Goal: Information Seeking & Learning: Learn about a topic

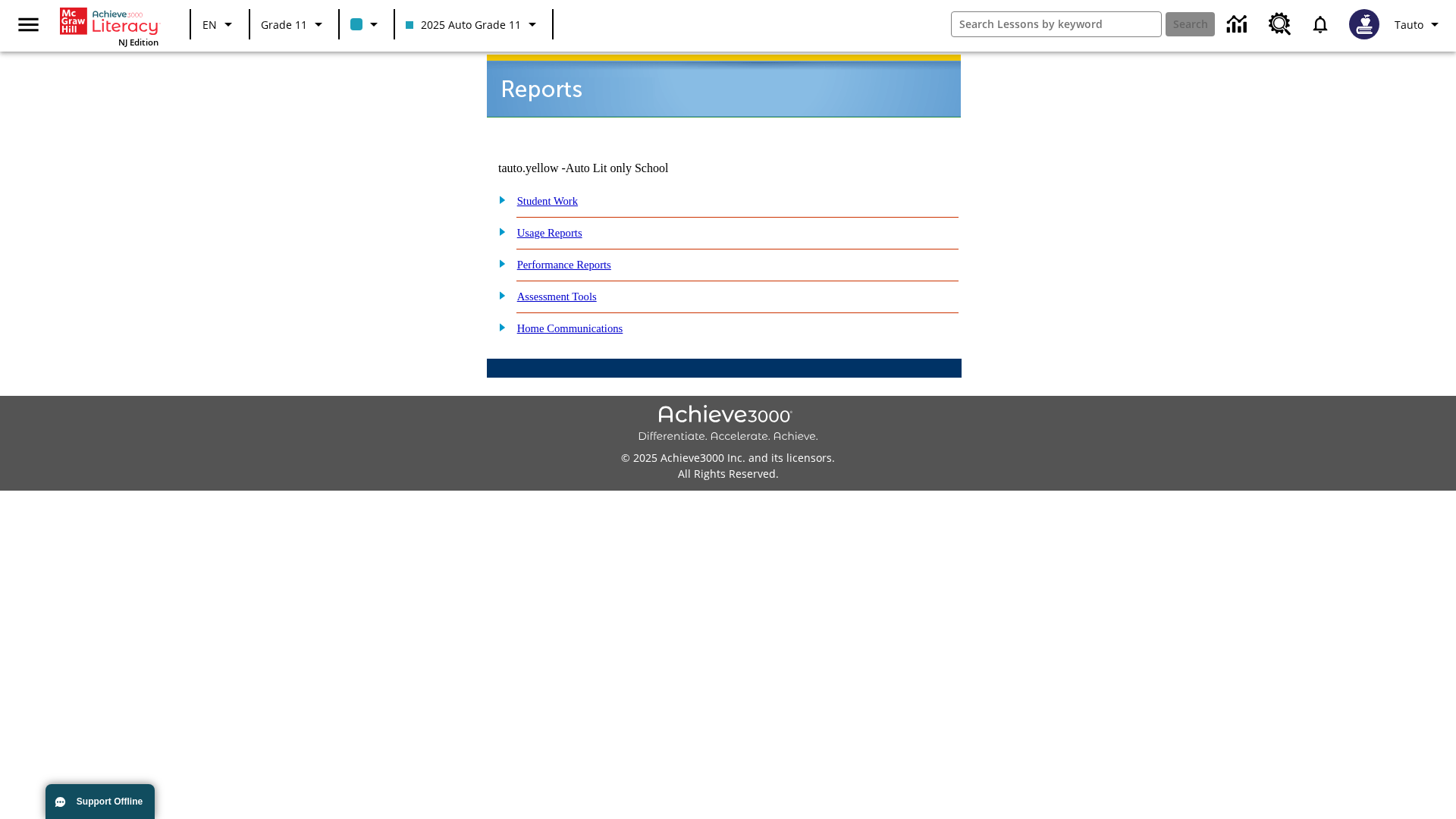
click at [560, 227] on link "Usage Reports" at bounding box center [550, 232] width 65 height 12
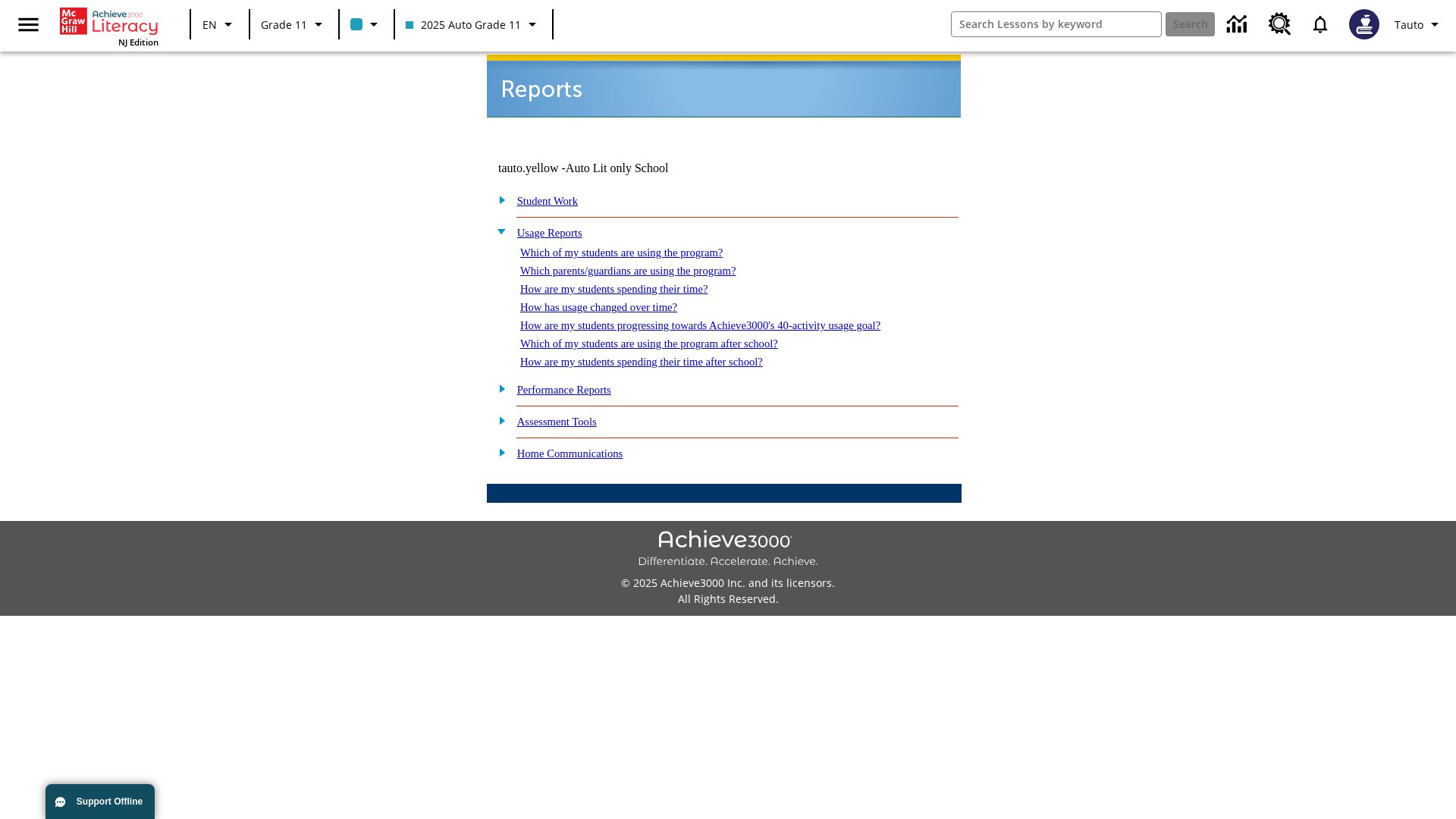
click at [637, 247] on link "Which of my students are using the program?" at bounding box center [621, 252] width 202 height 12
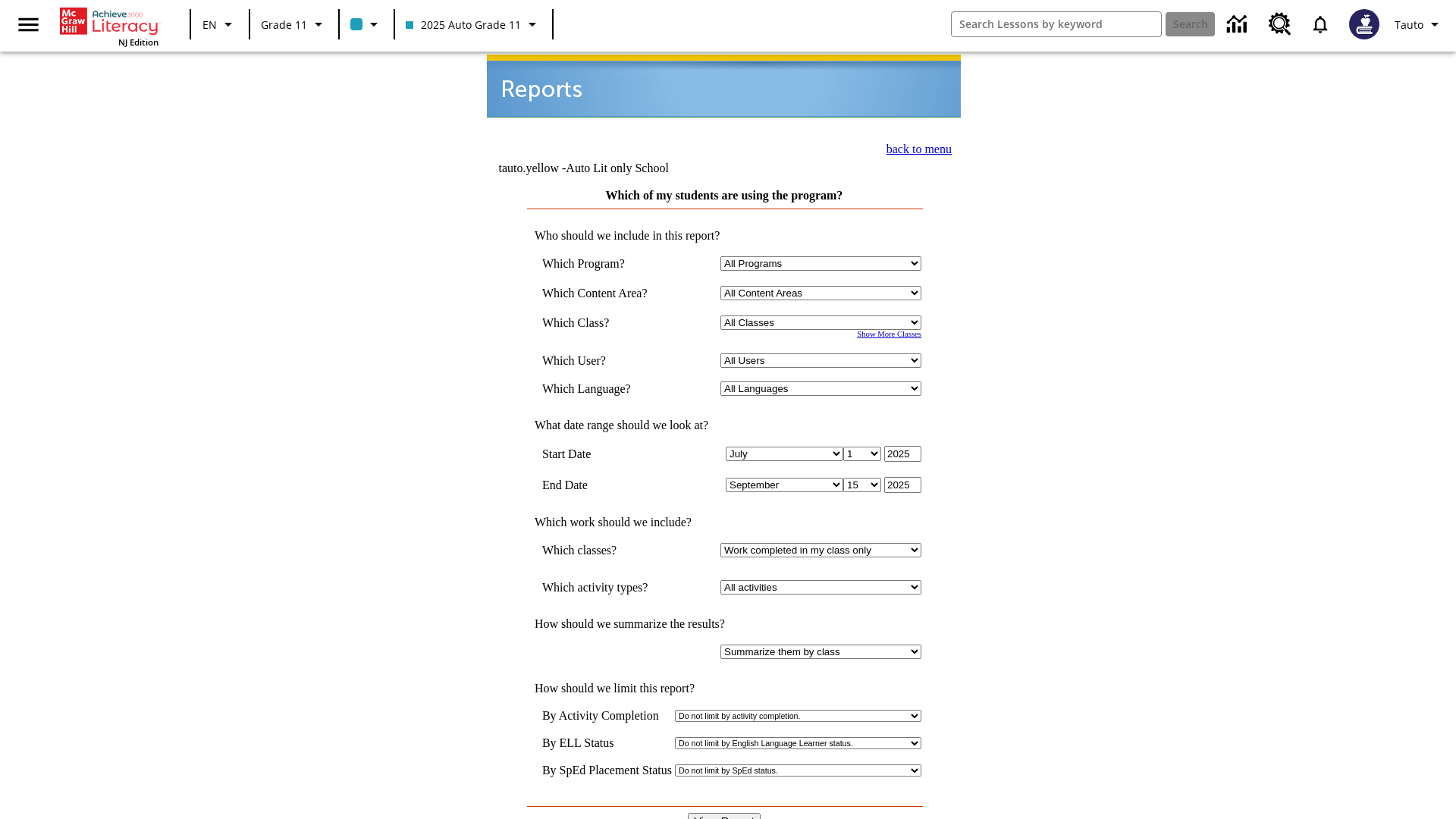
click at [824, 316] on select "Select a Class: All Classes 2025 Auto Grade 11 205 Auto Grade 11 Room 123 Empty…" at bounding box center [821, 323] width 201 height 14
select select "11133141"
select select "21437114"
click at [725, 813] on input "View Report" at bounding box center [724, 821] width 73 height 17
click at [914, 147] on link "back to menu" at bounding box center [918, 149] width 65 height 13
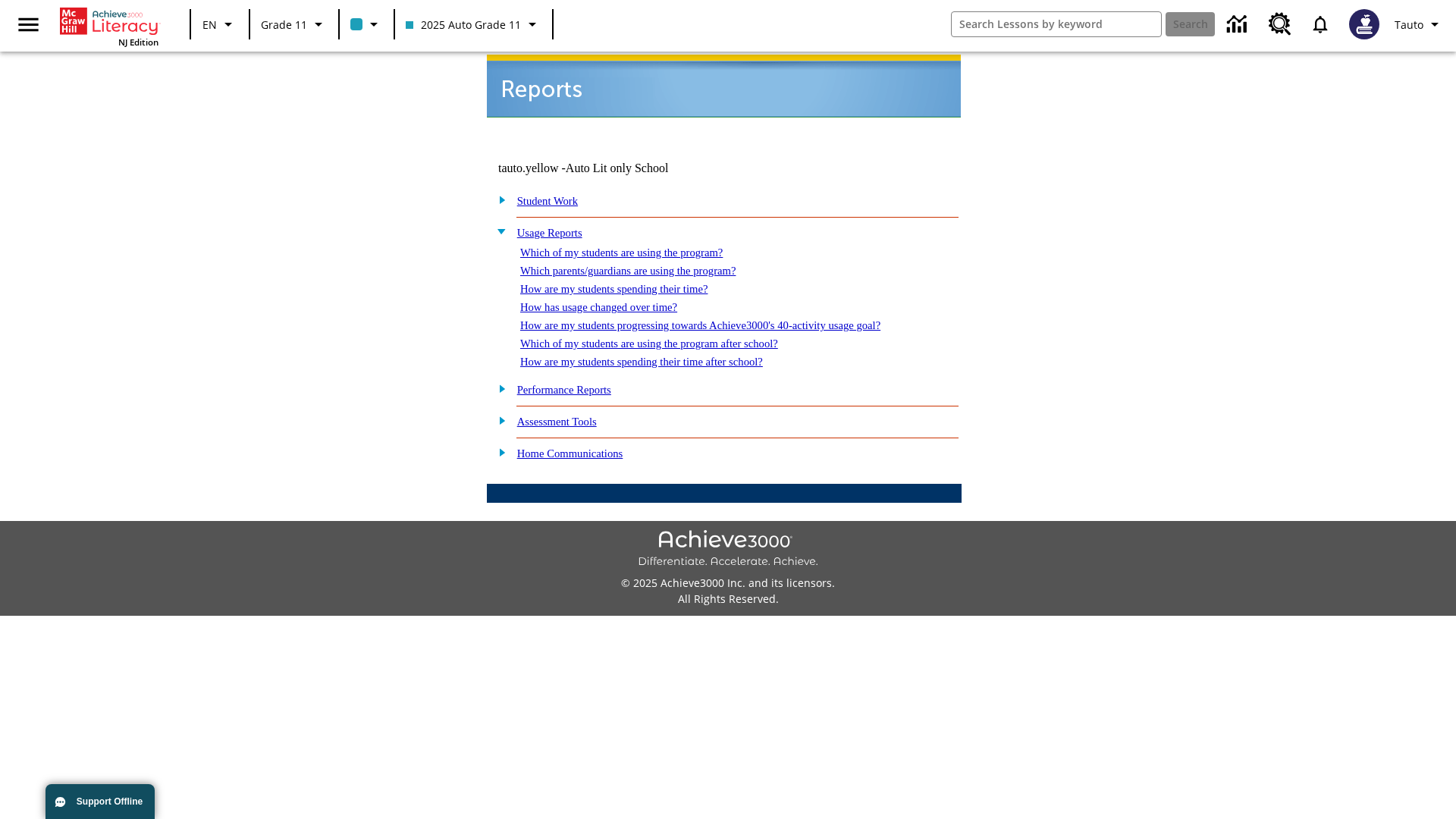
click at [644, 264] on link "Which parents/guardians are using the program?" at bounding box center [628, 270] width 215 height 12
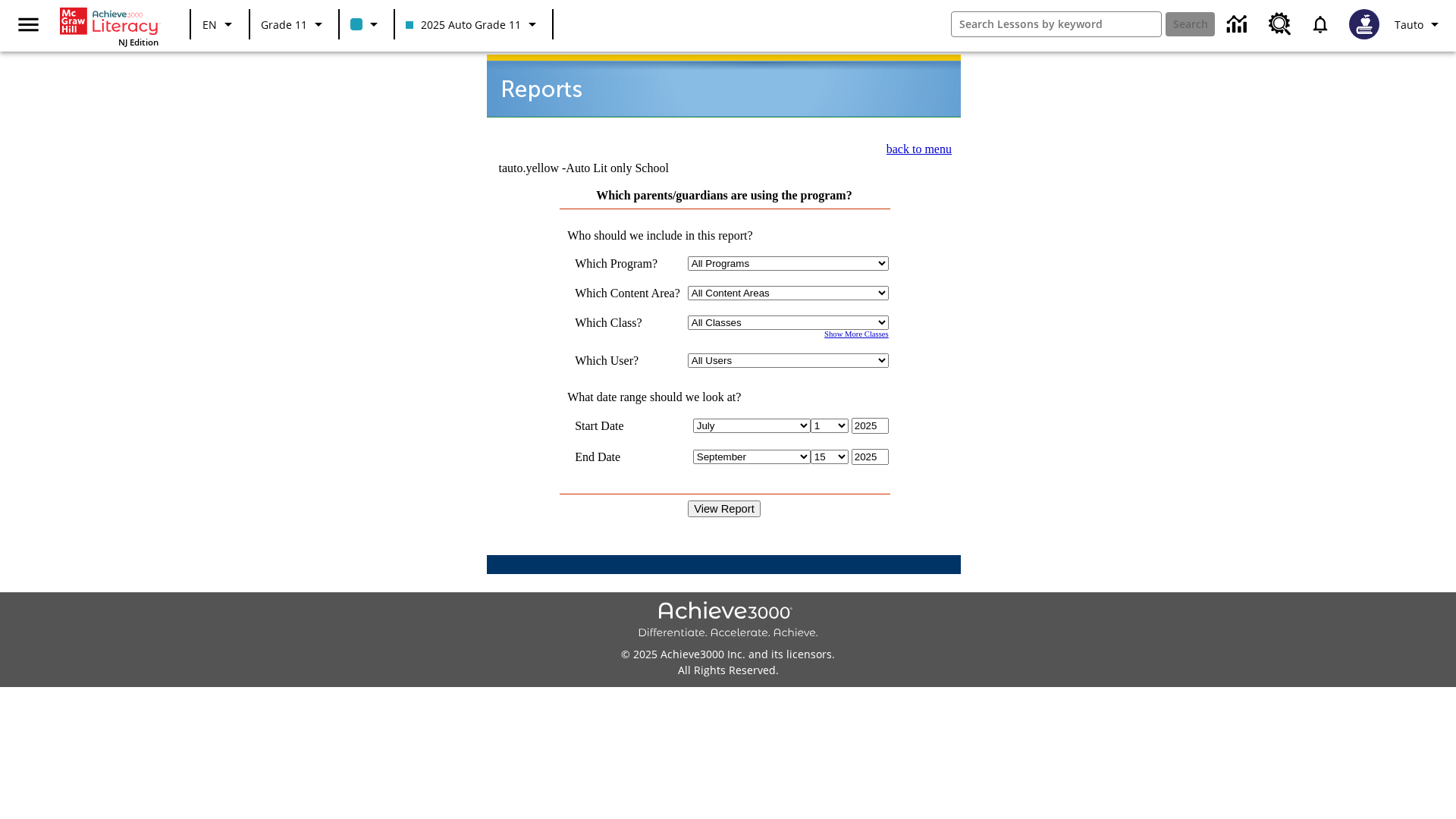
select select "11133141"
click at [791, 354] on select "All Users Puma, Sautoen Puma, Sautoes Puma, Sautoss Twoclasses, Sautoen Twoclas…" at bounding box center [788, 361] width 201 height 14
select select "21437114"
click at [725, 501] on input "View Report" at bounding box center [724, 509] width 73 height 17
click at [914, 147] on link "back to menu" at bounding box center [918, 149] width 65 height 13
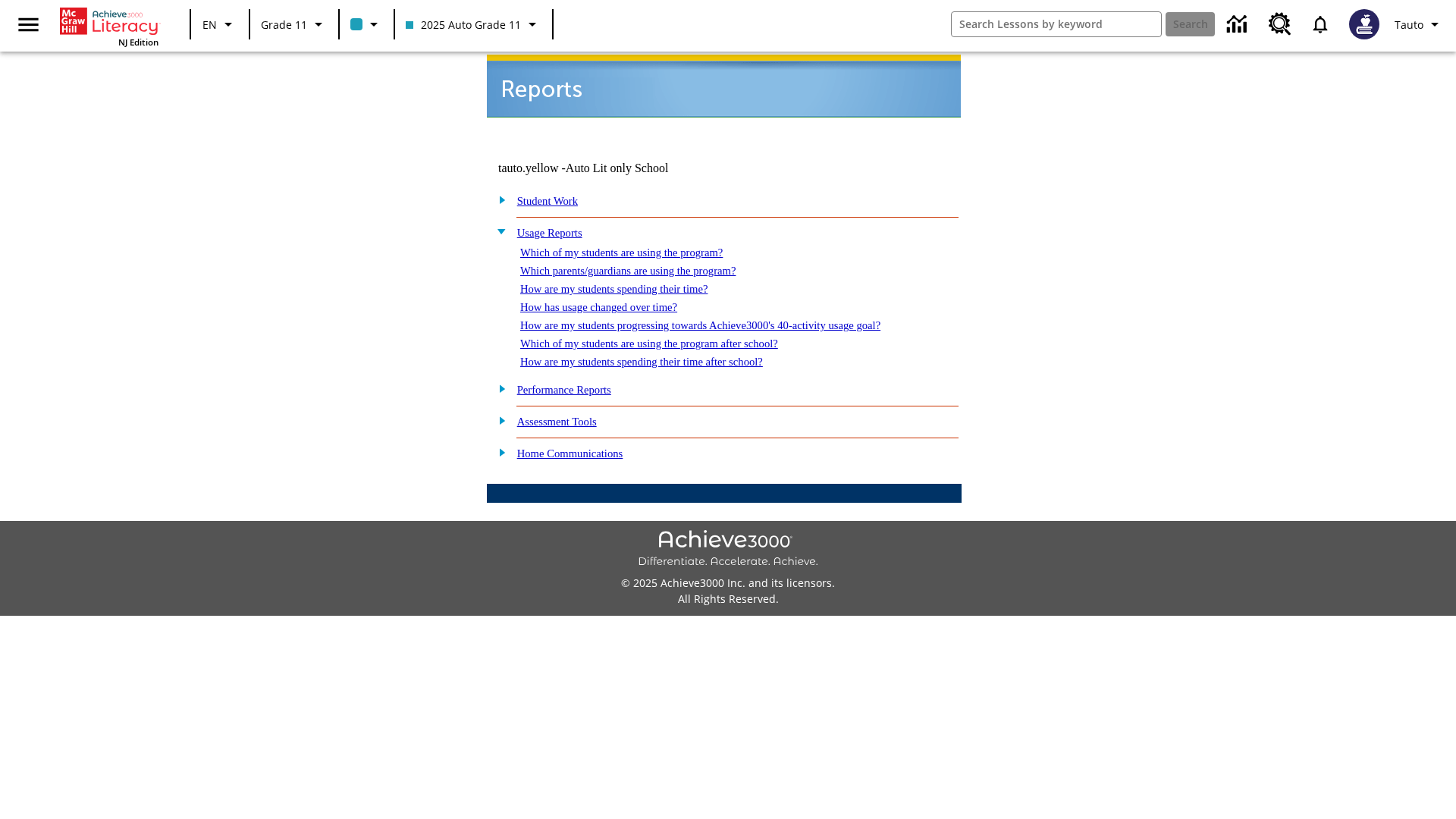
click at [628, 283] on link "How are my students spending their time?" at bounding box center [613, 289] width 187 height 12
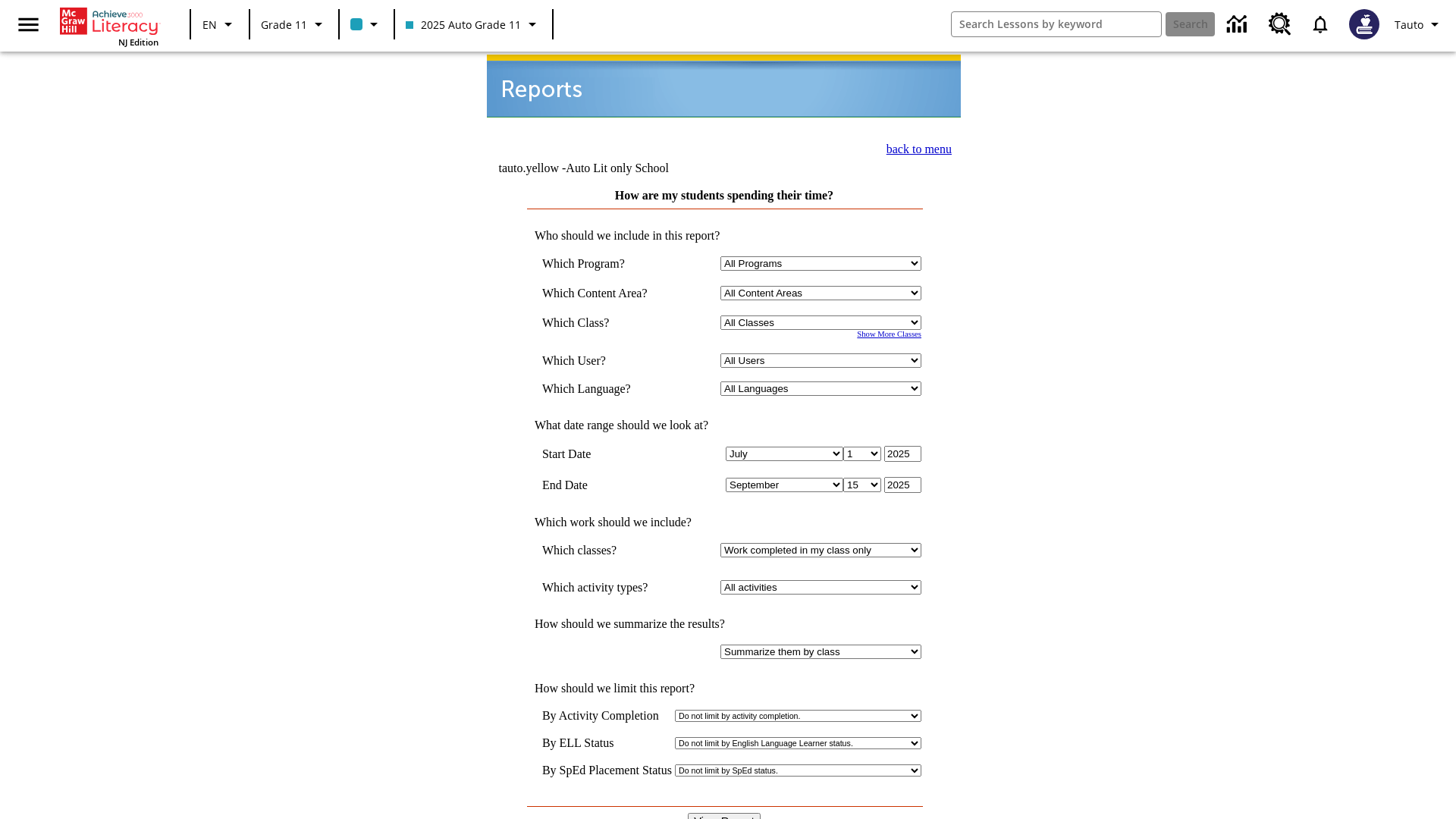
click at [824, 316] on select "Select a Class: All Classes 2025 Auto Grade 11 205 Auto Grade 11 Room 123 Empty…" at bounding box center [821, 323] width 201 height 14
select select "11133141"
click at [824, 354] on select "All Users Puma, Sautoen Puma, Sautoes Puma, Sautoss Twoclasses, Sautoen Twoscho…" at bounding box center [821, 361] width 201 height 14
select select "21437114"
click at [725, 813] on input "View Report" at bounding box center [724, 821] width 73 height 17
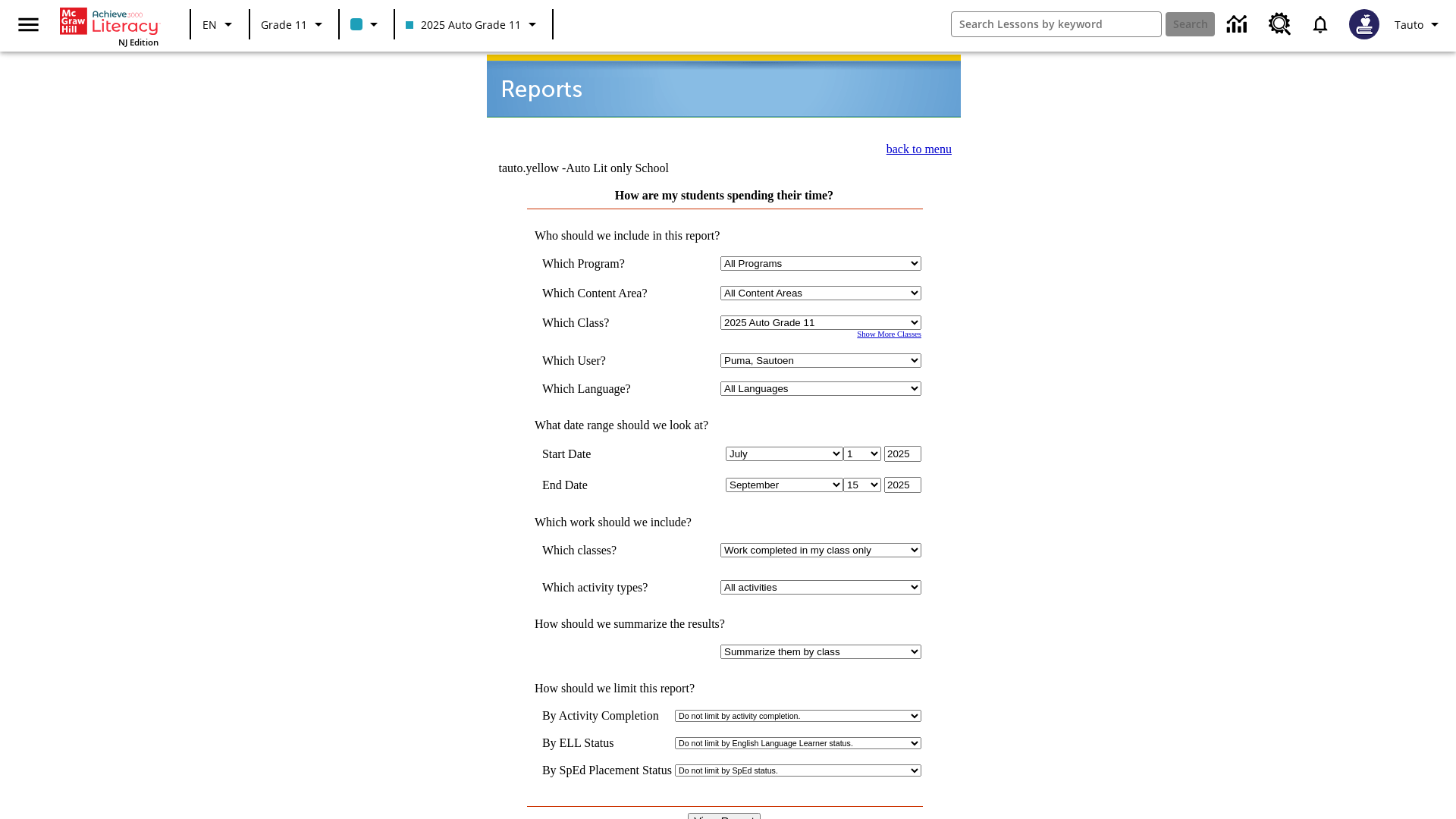
click at [914, 147] on link "back to menu" at bounding box center [918, 149] width 65 height 13
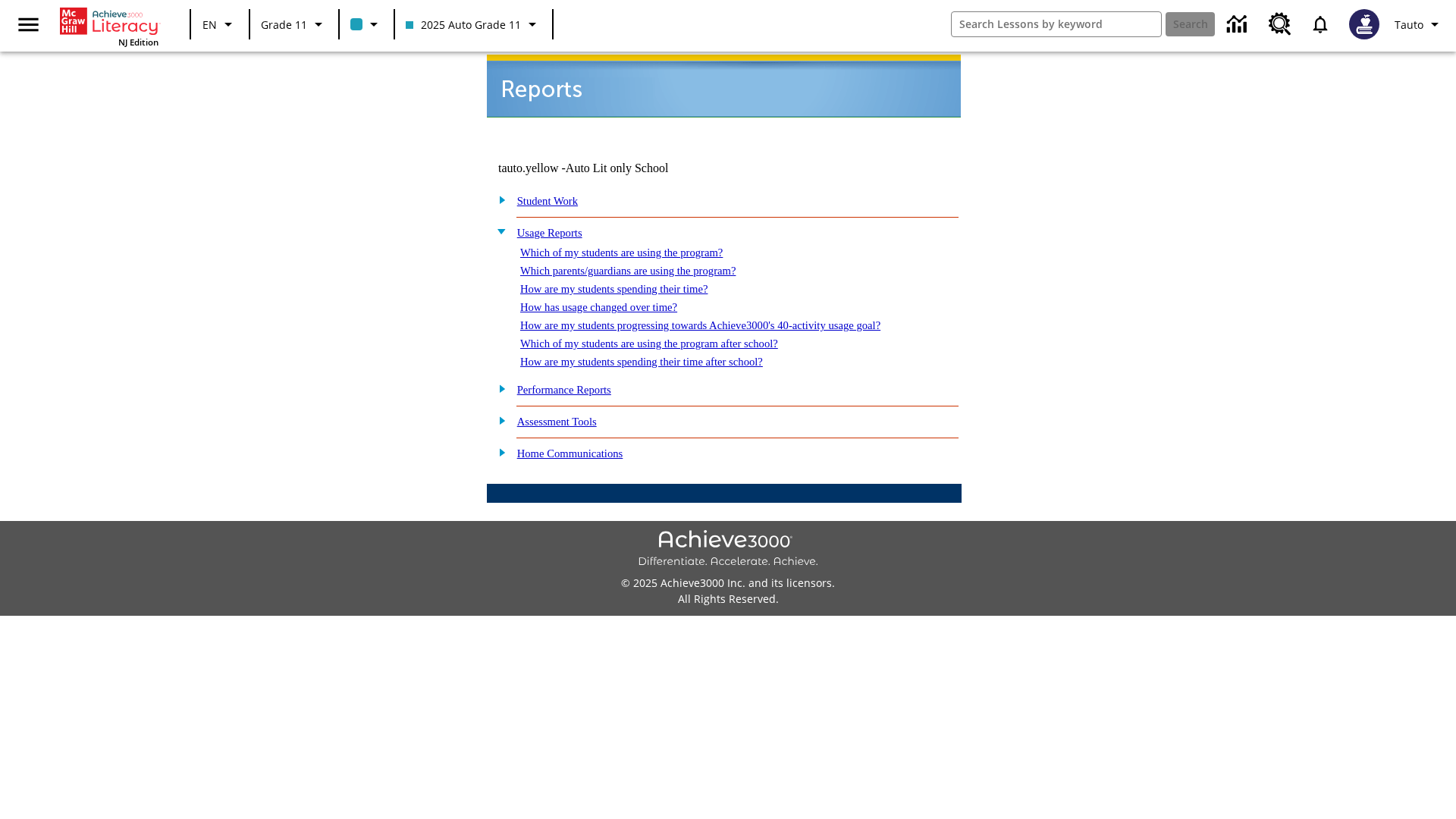
click at [611, 301] on link "How has usage changed over time?" at bounding box center [598, 307] width 157 height 12
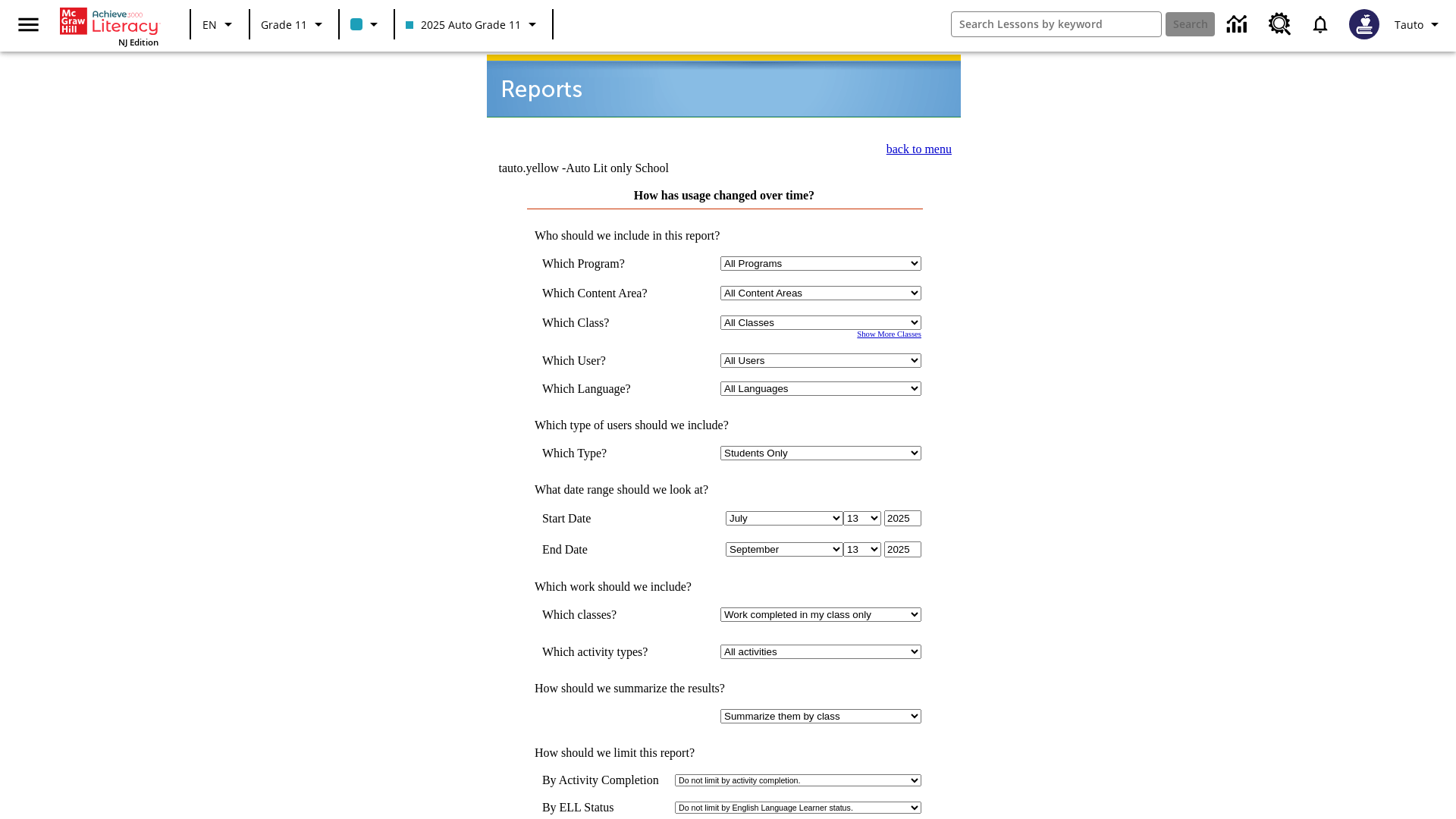
click at [824, 316] on select "Select a Class: All Classes 2025 Auto Grade 11 205 Auto Grade 11 Room 123 Empty…" at bounding box center [821, 323] width 201 height 14
select select "11133141"
click at [824, 354] on select "All Users Puma, Sautoen Puma, Sautoes Puma, Sautoss Twoclasses, Sautoen Twoscho…" at bounding box center [821, 361] width 201 height 14
select select "21437114"
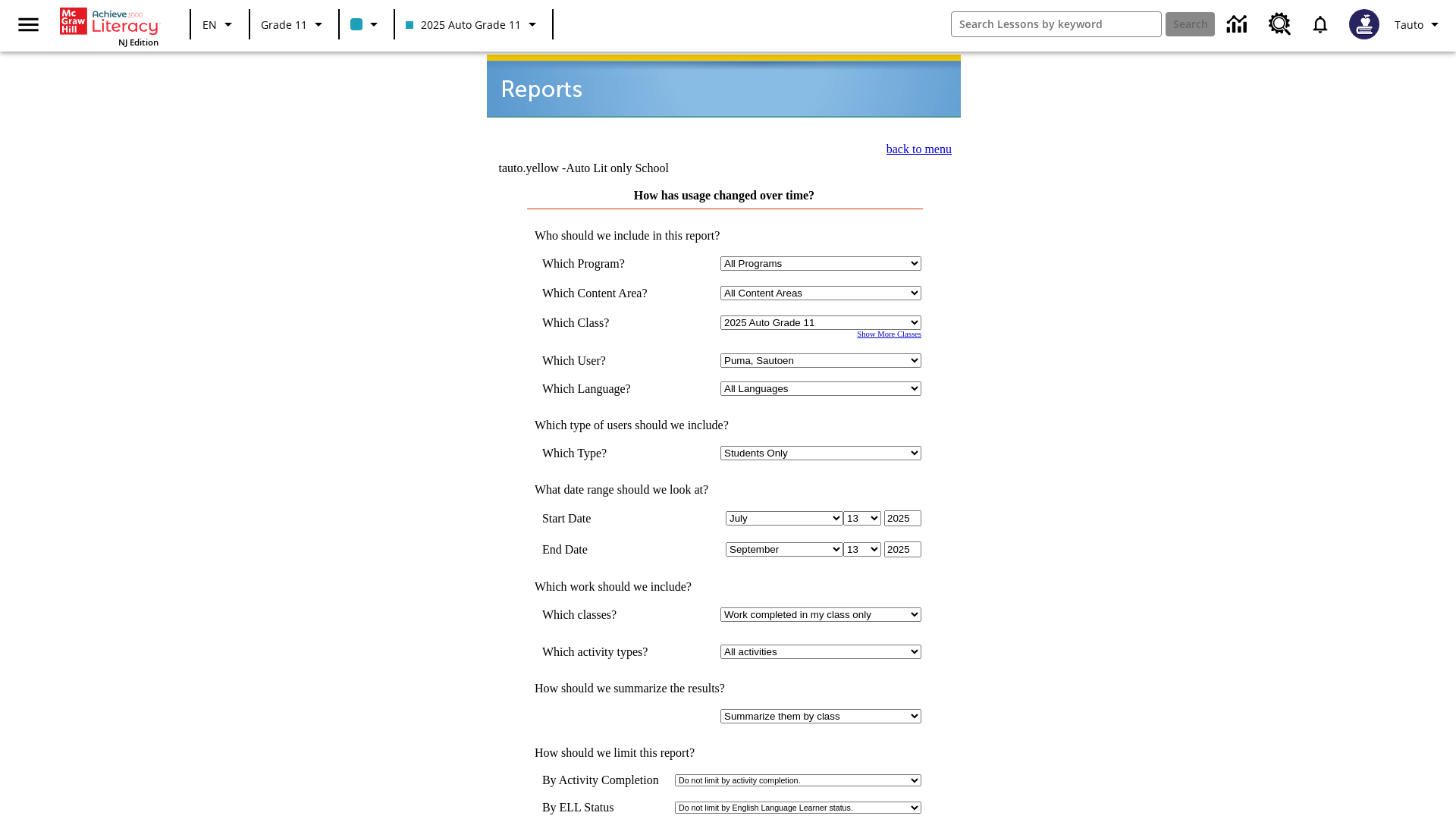
click at [914, 147] on link "back to menu" at bounding box center [918, 149] width 65 height 13
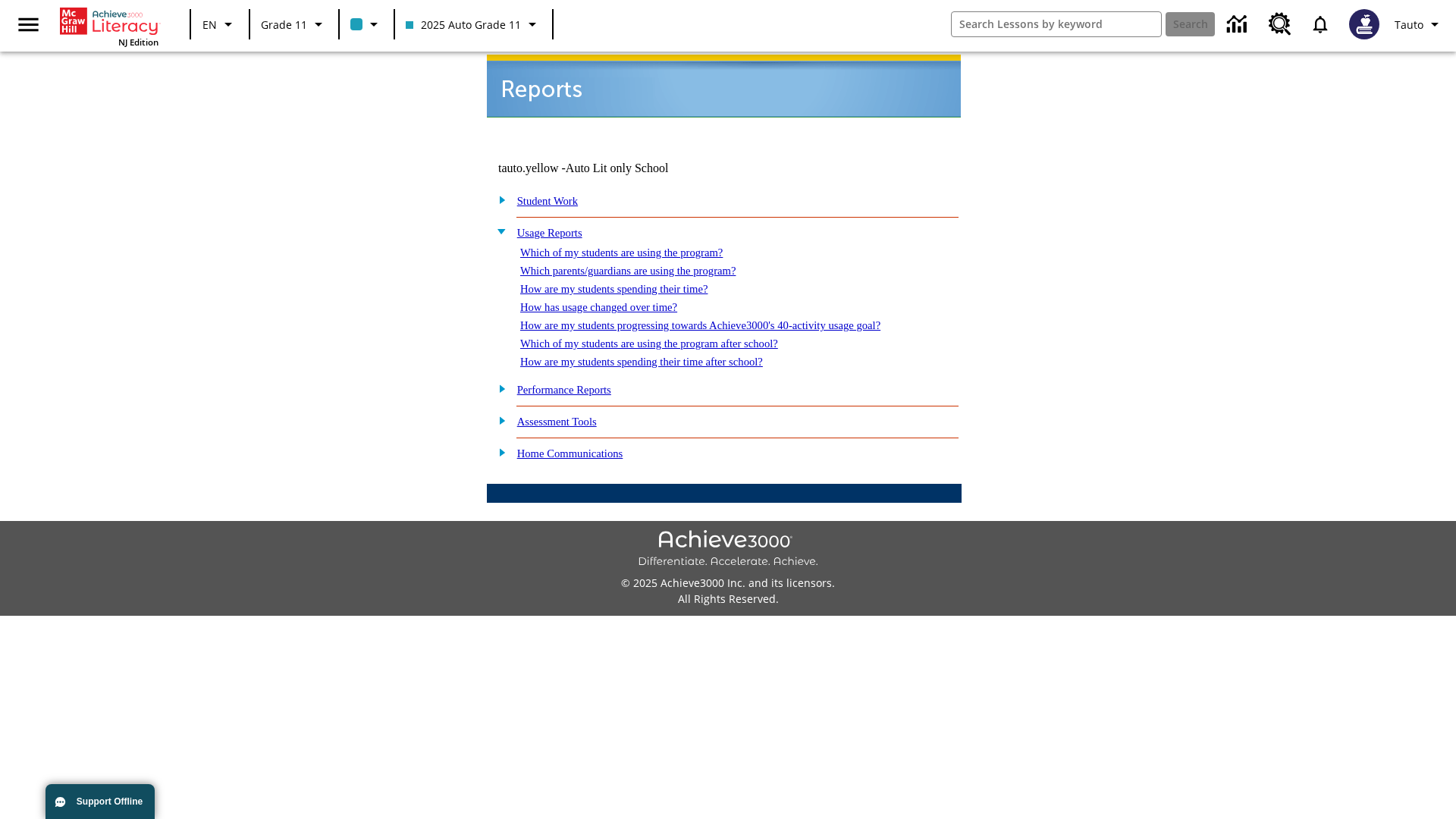
click at [726, 319] on link "How are my students progressing towards Achieve3000's 40-activity usage goal?" at bounding box center [700, 325] width 360 height 12
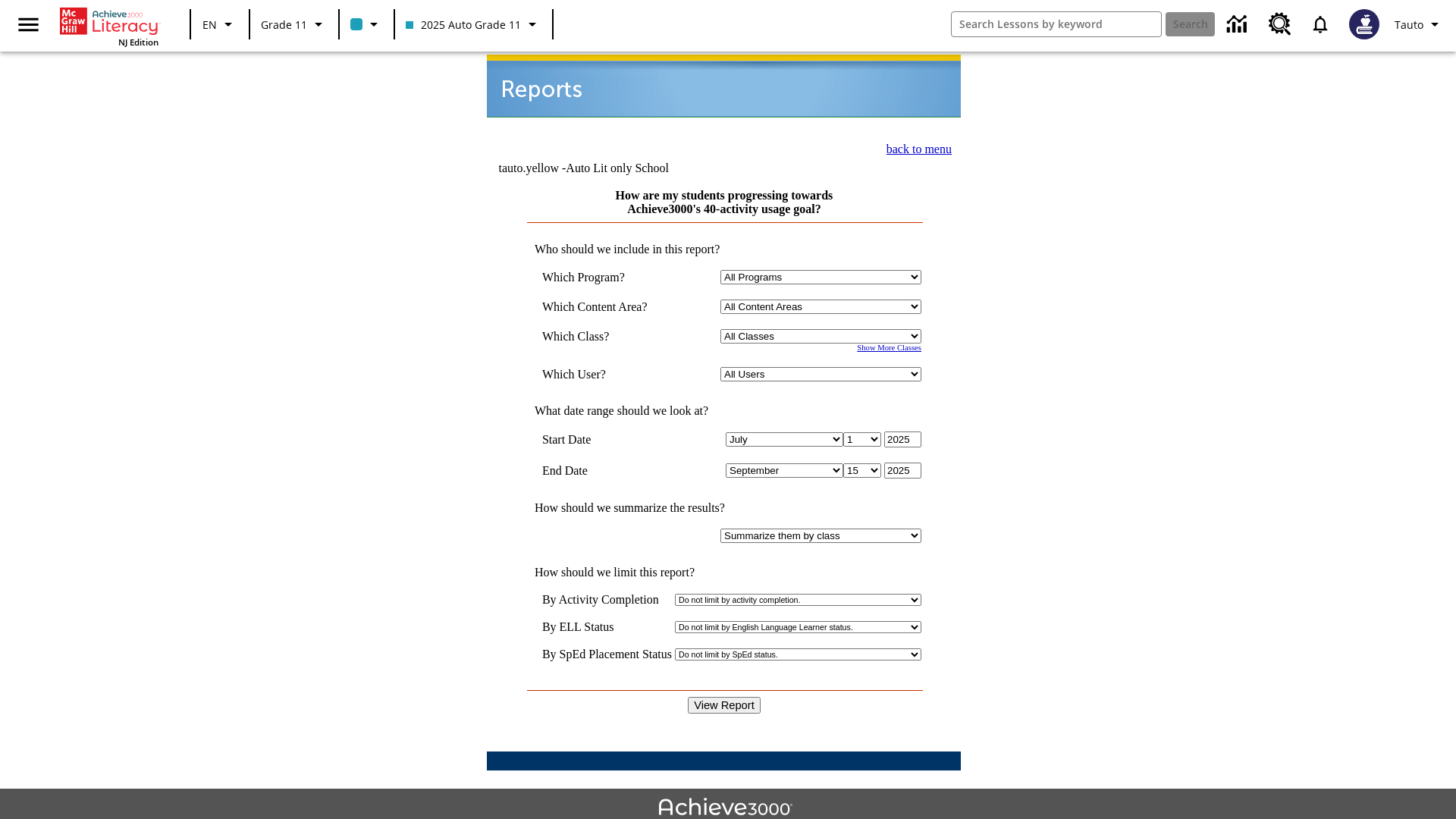
click at [824, 330] on select "Select a Class: All Classes 2025 Auto Grade 11 205 Auto Grade 11 Room 123 Empty…" at bounding box center [821, 337] width 201 height 14
select select "11133141"
click at [824, 367] on select "All Users Puma, Sautoen Puma, Sautoes Puma, Sautoss Twoclasses, Sautoen Twoscho…" at bounding box center [821, 375] width 201 height 14
select select "21437114"
click at [725, 697] on input "View Report" at bounding box center [724, 705] width 73 height 17
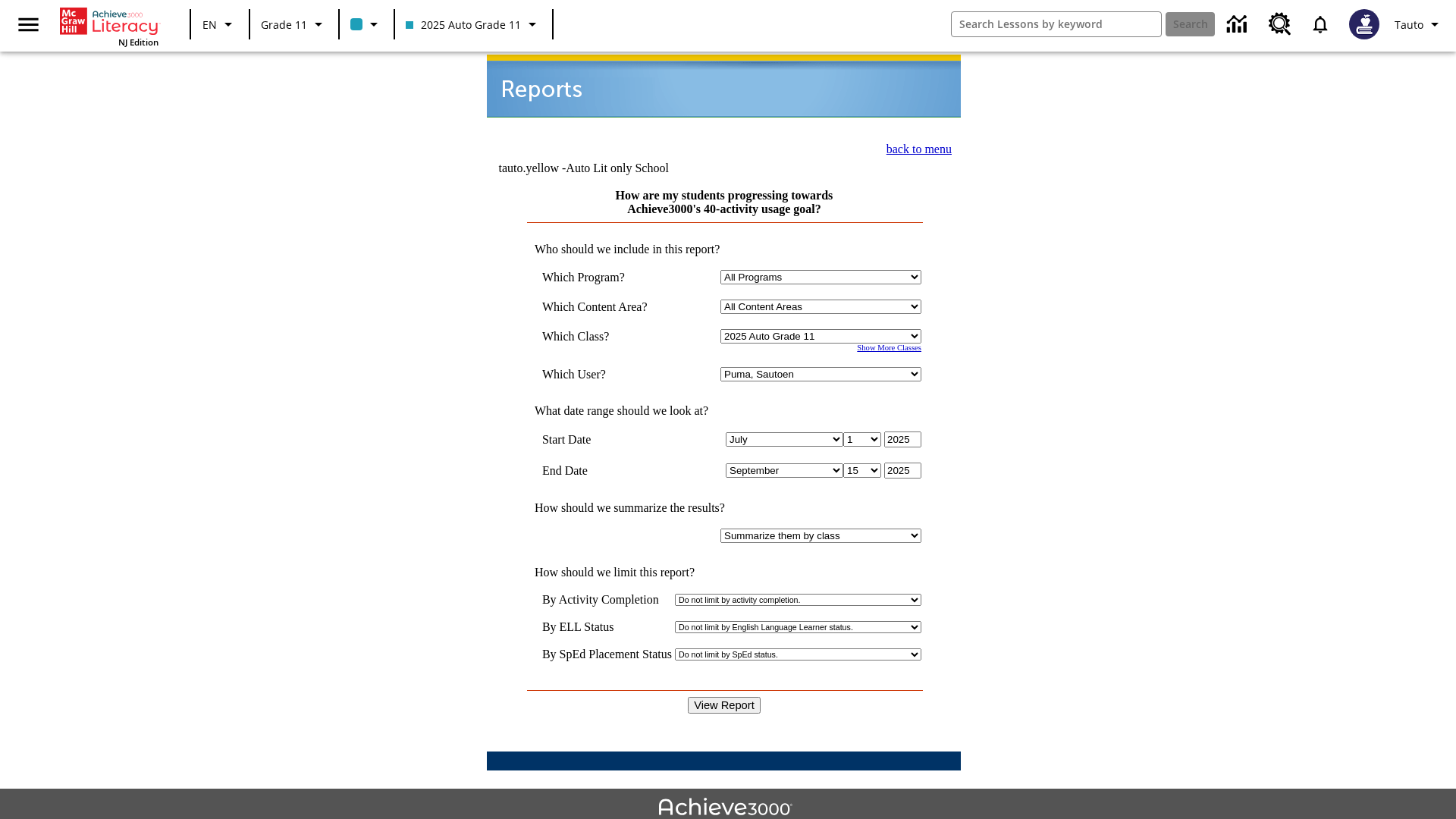
click at [914, 147] on link "back to menu" at bounding box center [918, 149] width 65 height 13
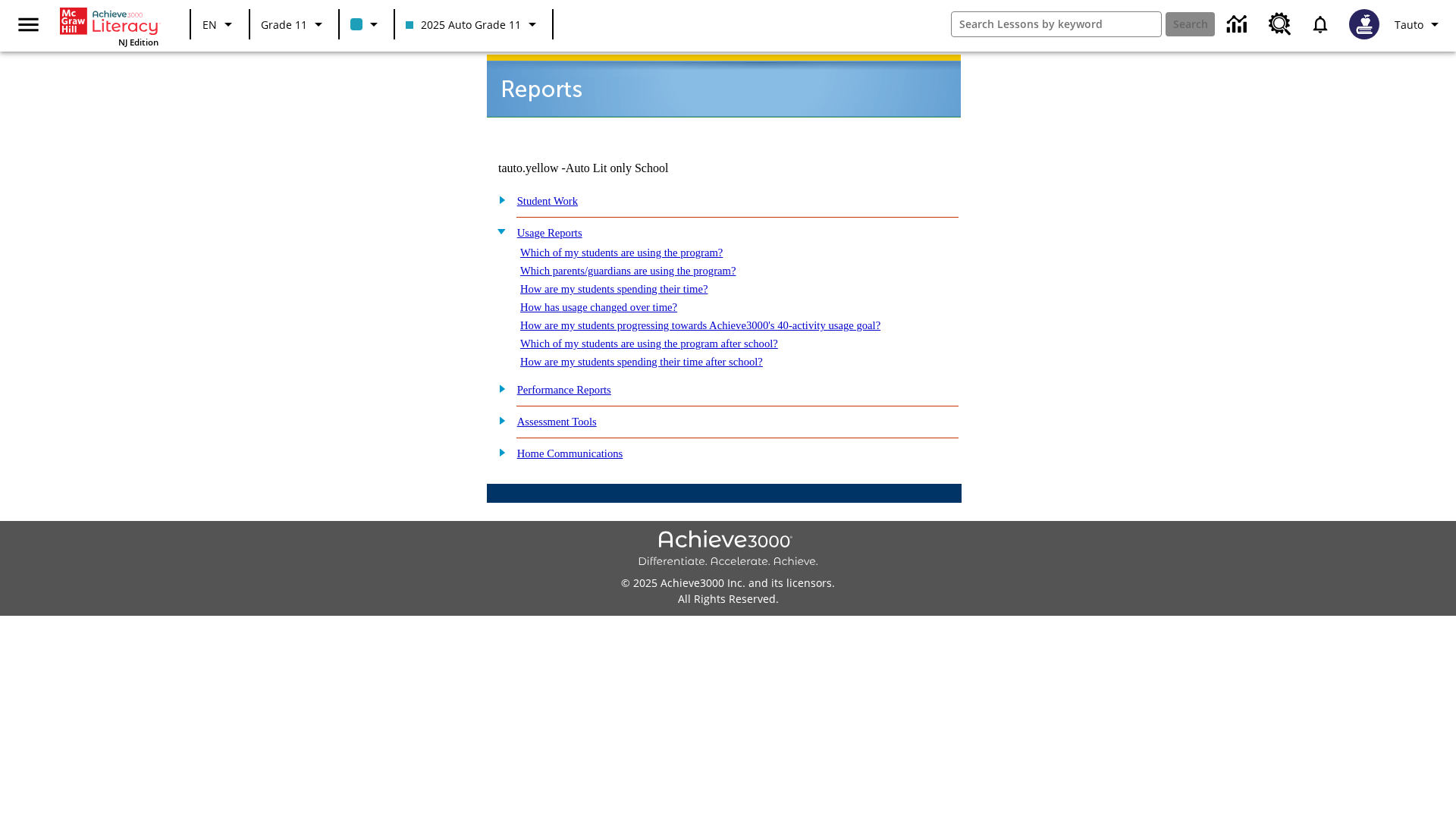
click at [668, 338] on link "Which of my students are using the program after school?" at bounding box center [648, 343] width 258 height 12
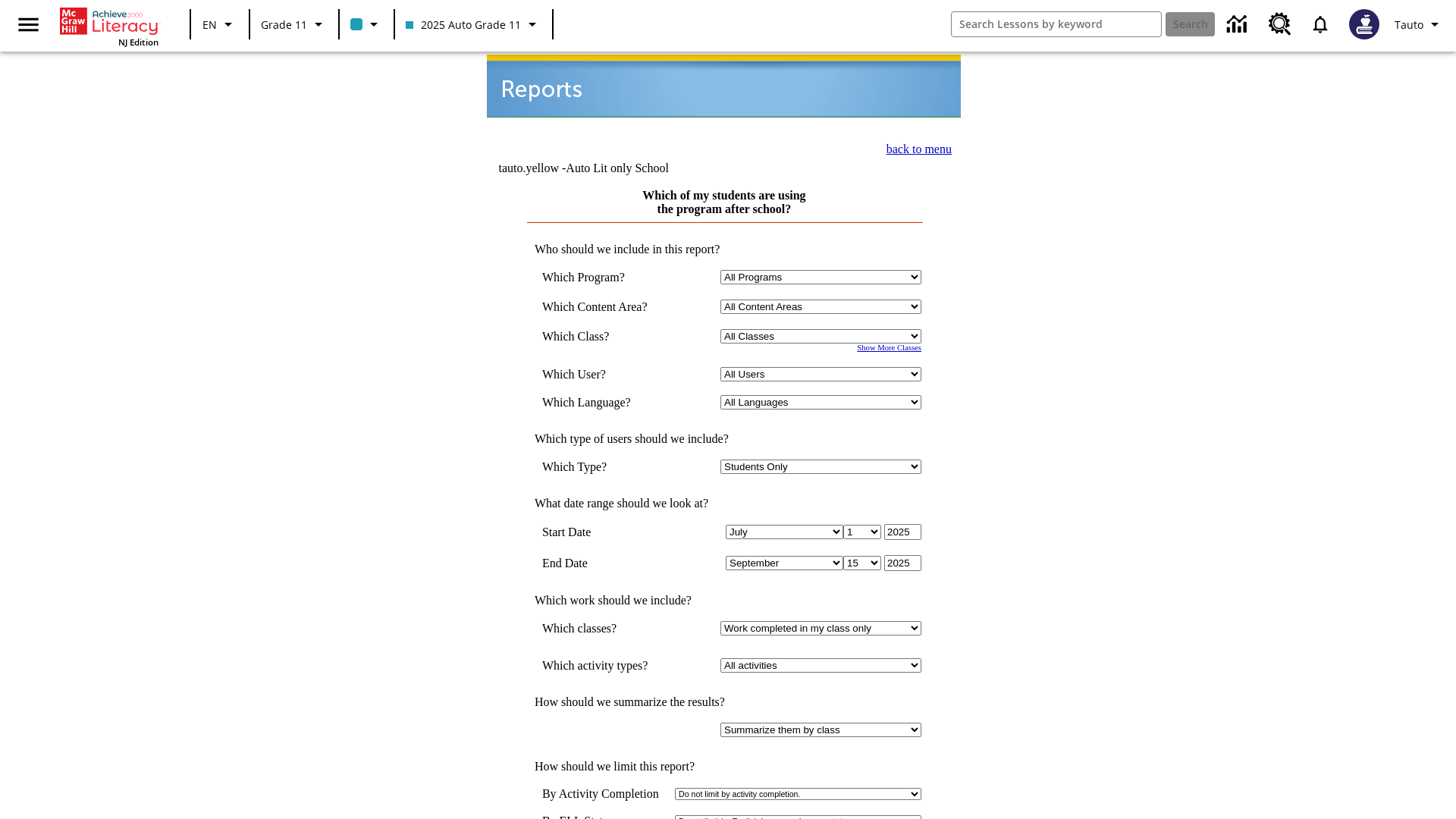
click at [824, 330] on select "Select a Class: All Classes 2025 Auto Grade 11 205 Auto Grade 11 Room 123 Empty…" at bounding box center [821, 337] width 201 height 14
select select "11133141"
click at [824, 367] on select "All Users Puma, Sautoen Puma, Sautoes Puma, Sautoss Twoclasses, Sautoen Twoscho…" at bounding box center [821, 375] width 201 height 14
select select "21437114"
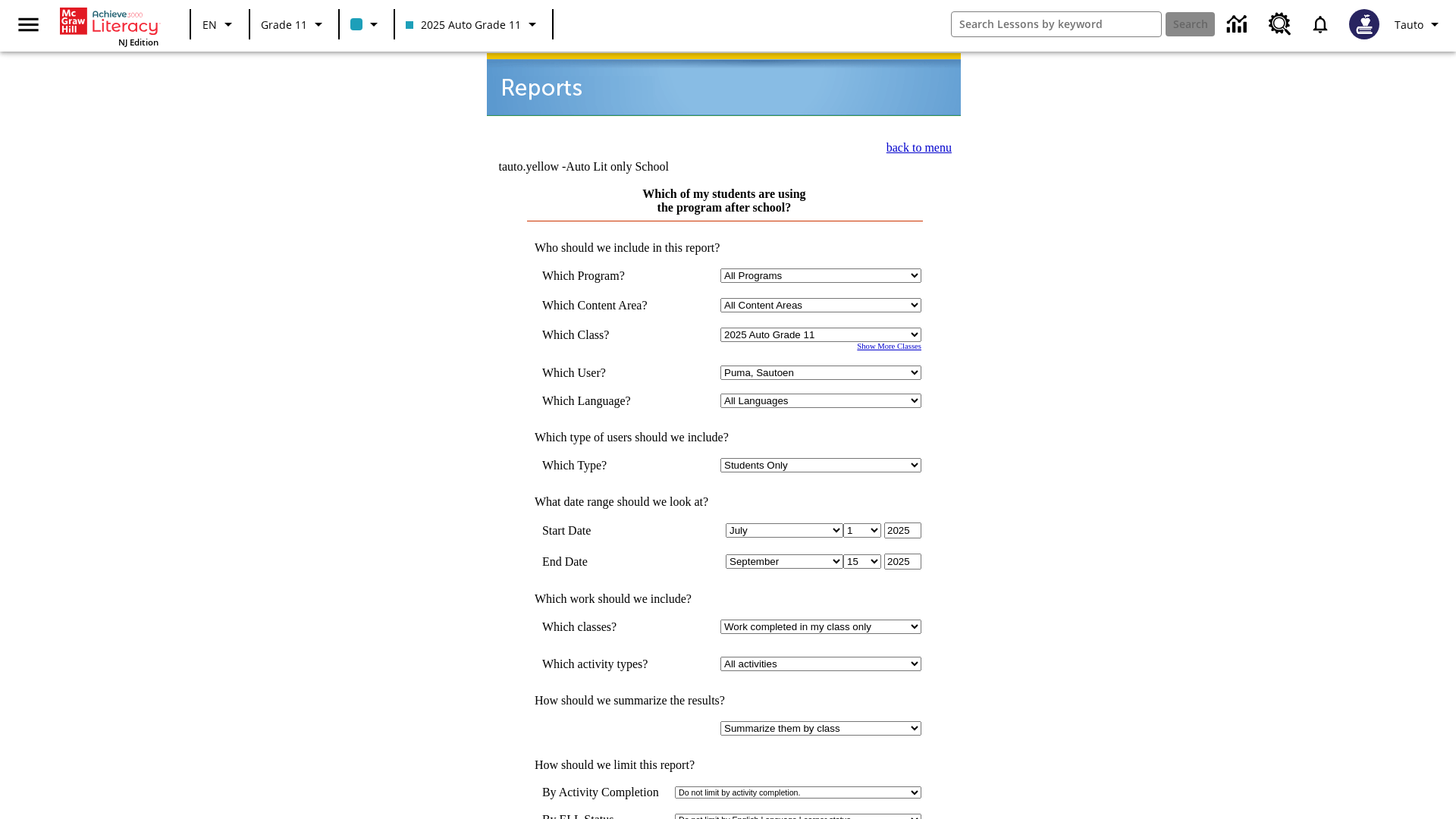
click at [914, 145] on link "back to menu" at bounding box center [918, 148] width 65 height 13
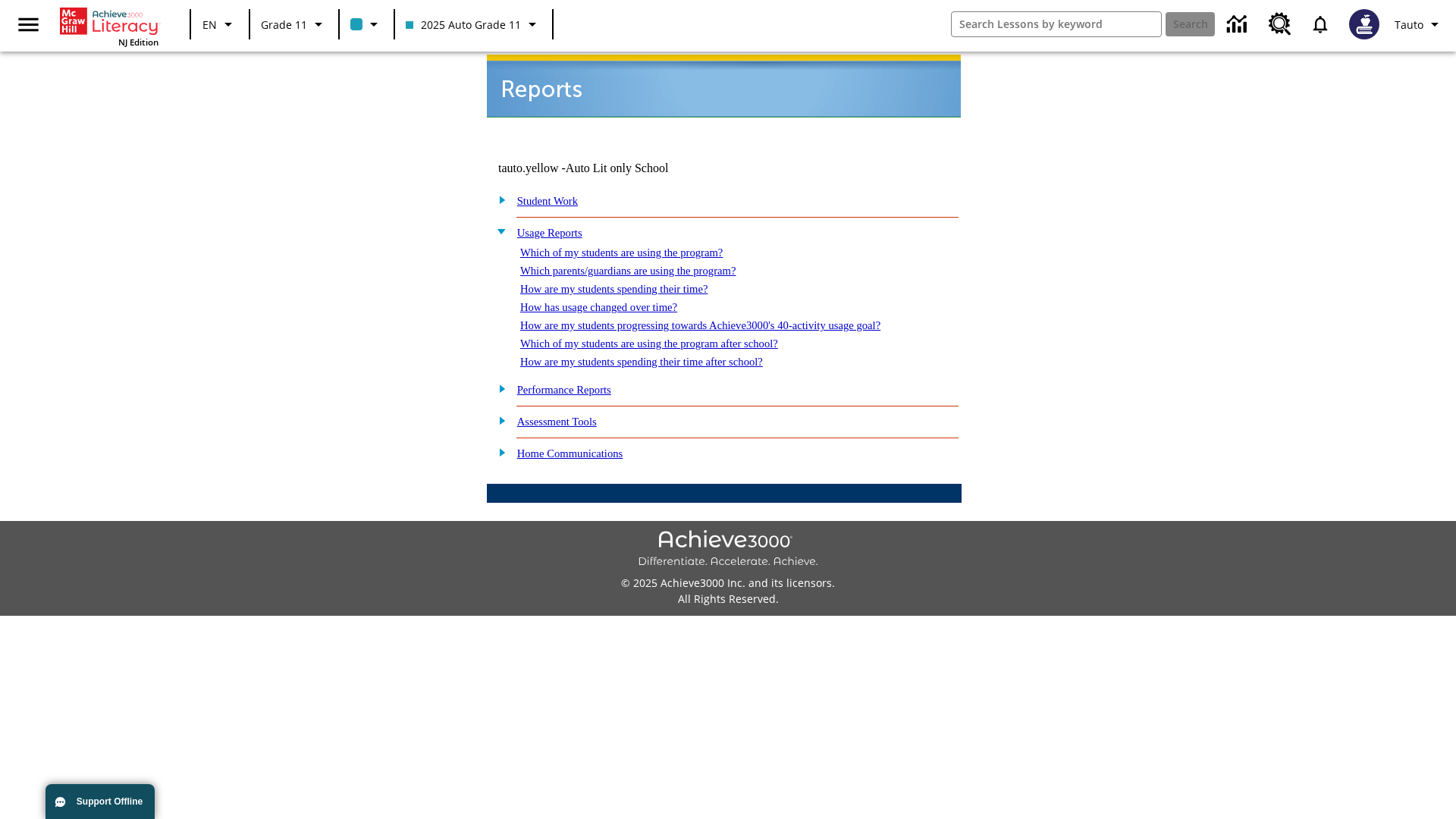
click at [660, 356] on link "How are my students spending their time after school?" at bounding box center [641, 362] width 243 height 12
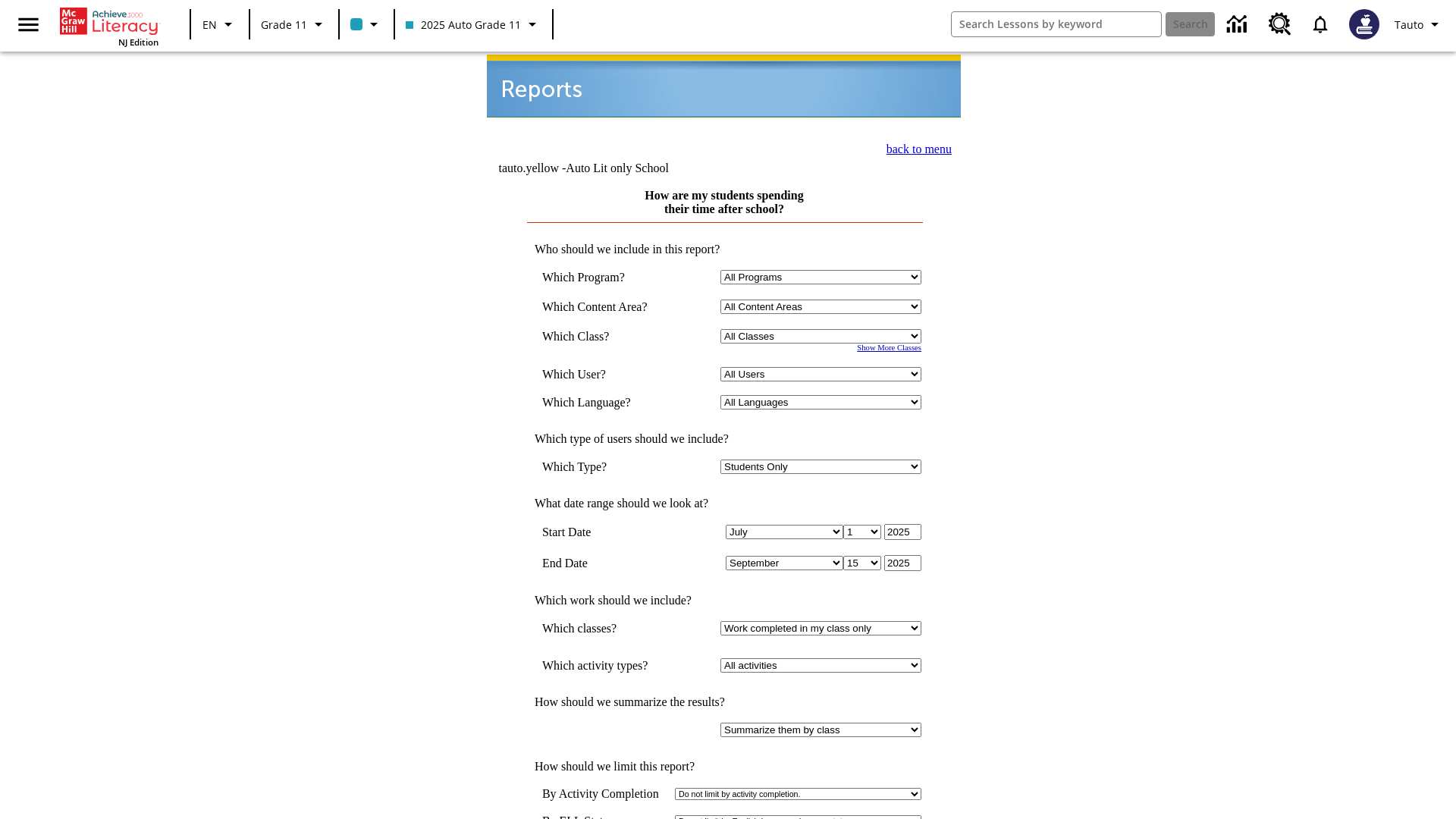
click at [824, 330] on select "Select a Class: All Classes 2025 Auto Grade 11 205 Auto Grade 11 Room 123 Empty…" at bounding box center [821, 337] width 201 height 14
select select "11133141"
click at [824, 367] on select "All Users Puma, Sautoen Puma, Sautoes Puma, Sautoss Twoclasses, Sautoen Twoscho…" at bounding box center [821, 375] width 201 height 14
select select "21437114"
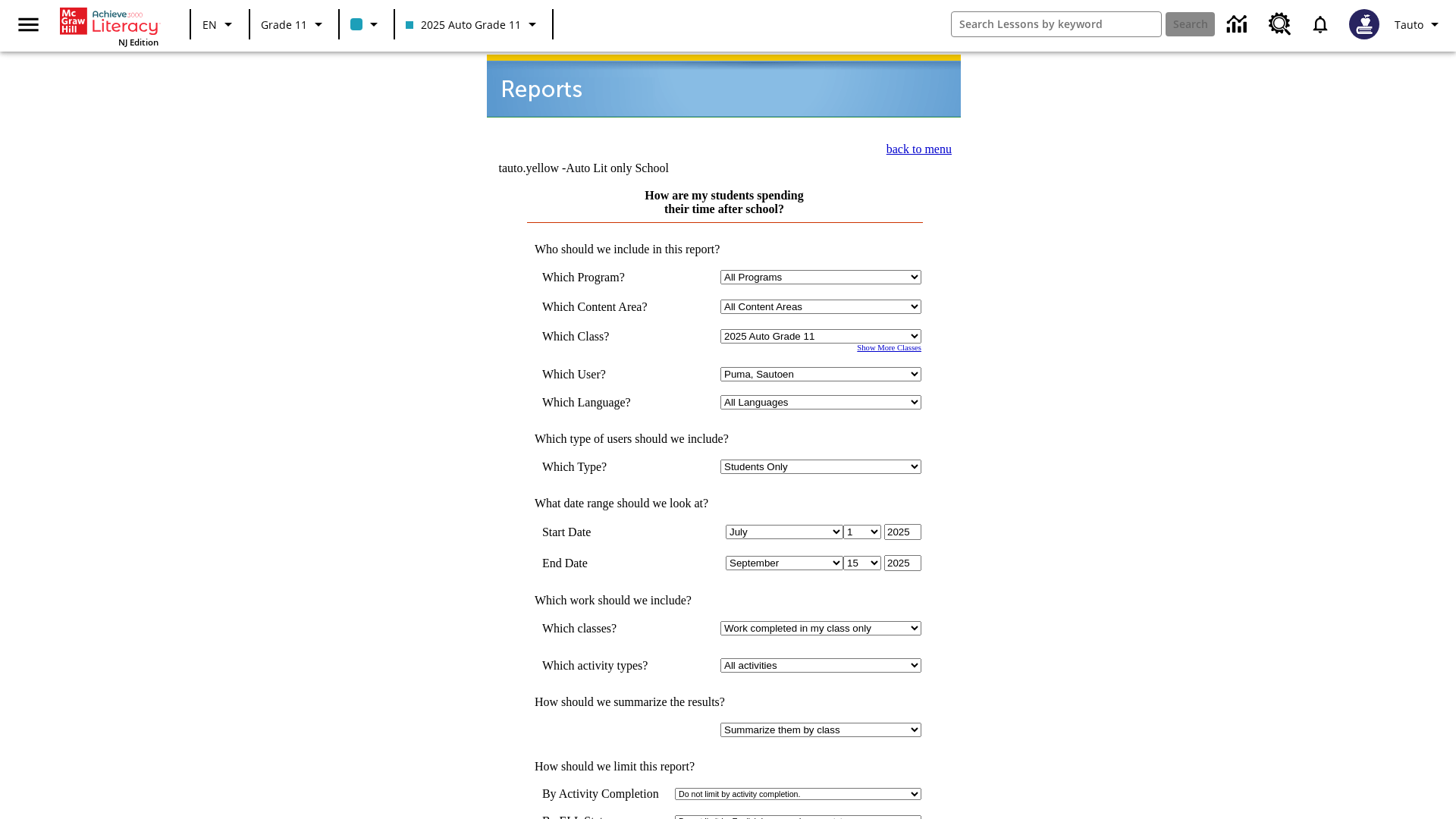
scroll to position [2, 0]
click at [914, 145] on link "back to menu" at bounding box center [918, 148] width 65 height 13
